Goal: Navigation & Orientation: Find specific page/section

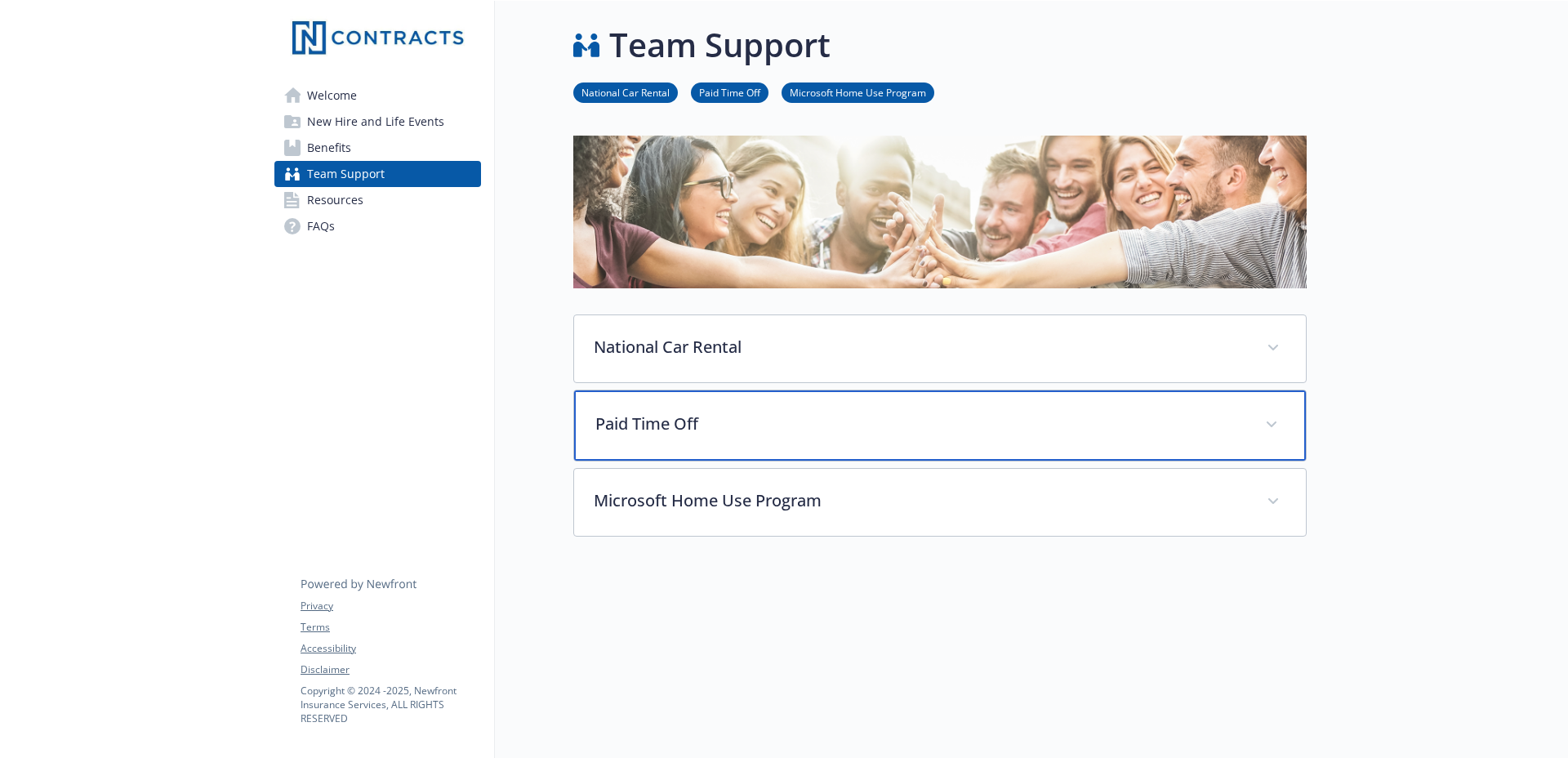
click at [1280, 423] on span at bounding box center [1272, 425] width 26 height 26
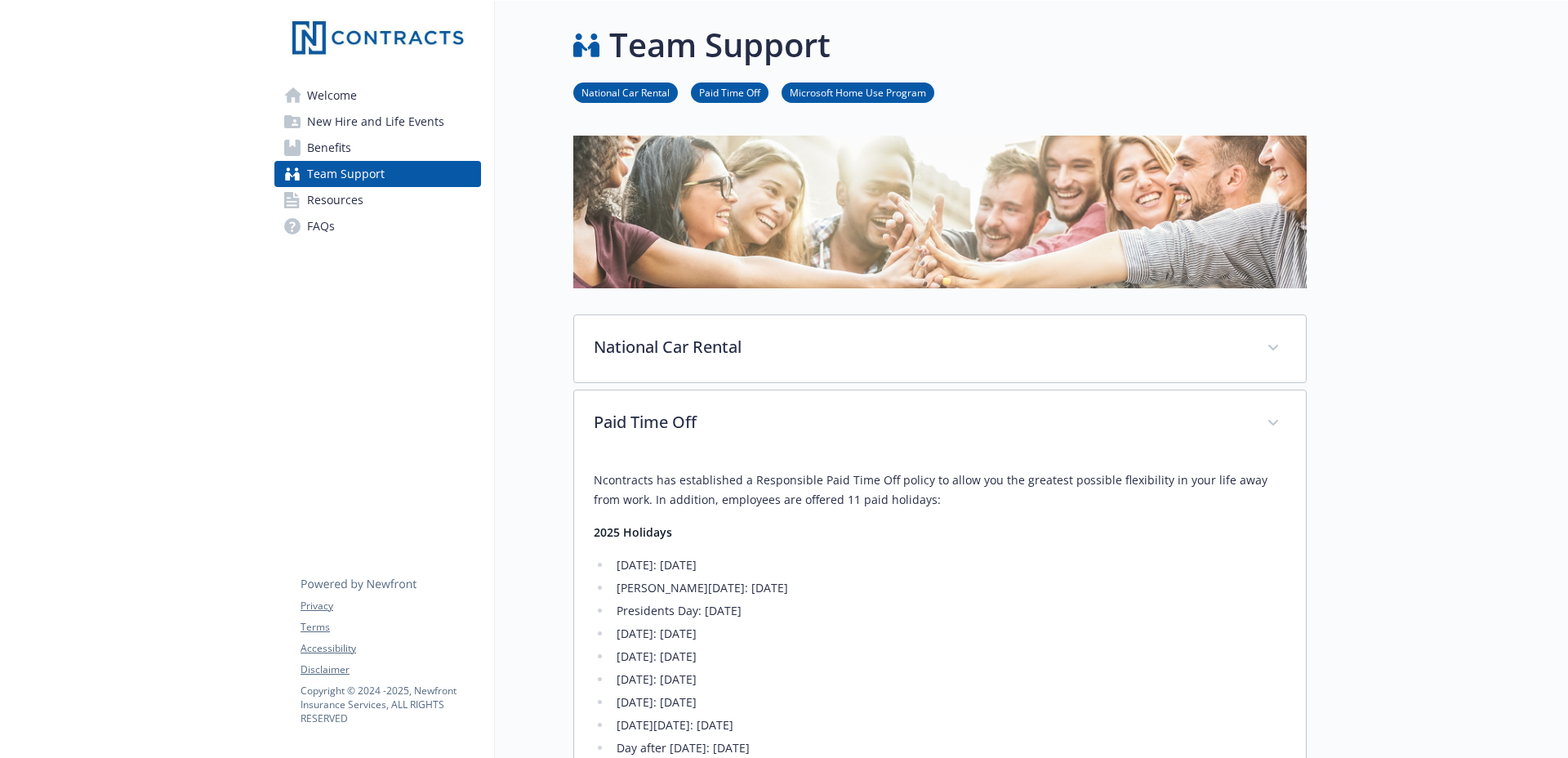
click at [340, 97] on span "Welcome" at bounding box center [332, 95] width 50 height 26
